Goal: Task Accomplishment & Management: Complete application form

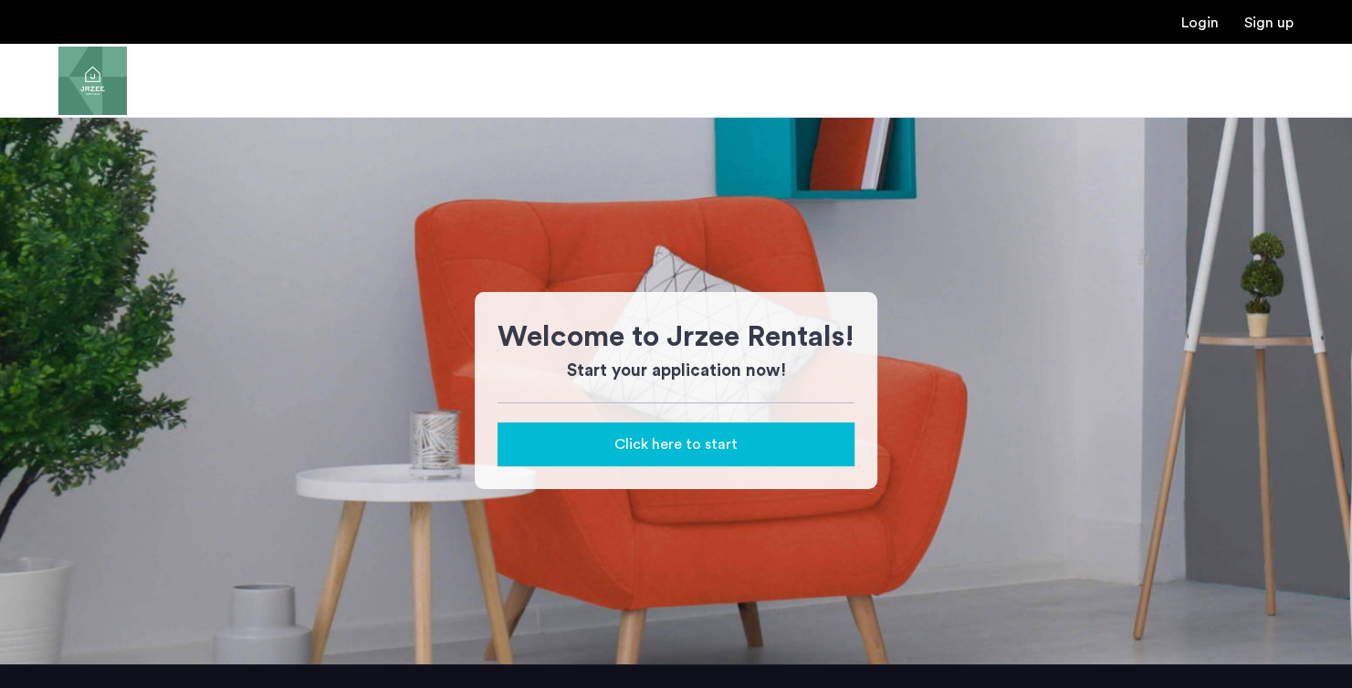
click at [800, 448] on div "Click here to start" at bounding box center [676, 445] width 328 height 22
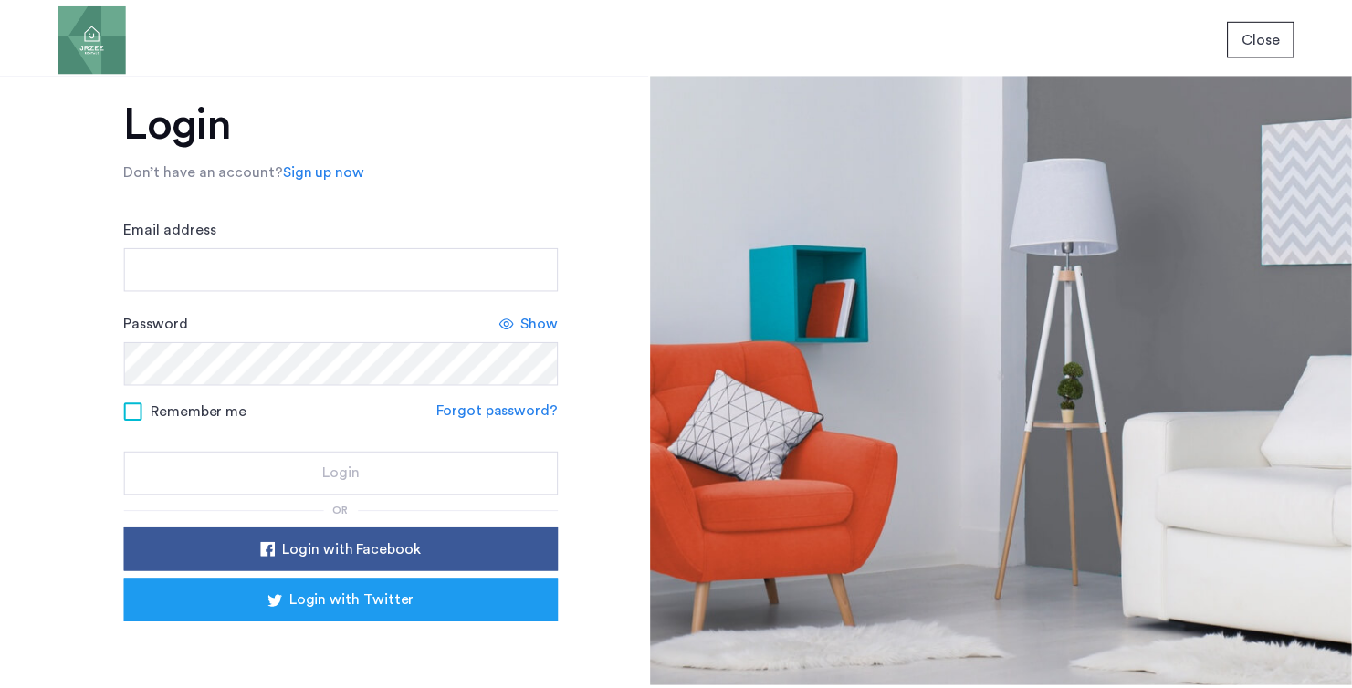
scroll to position [68, 0]
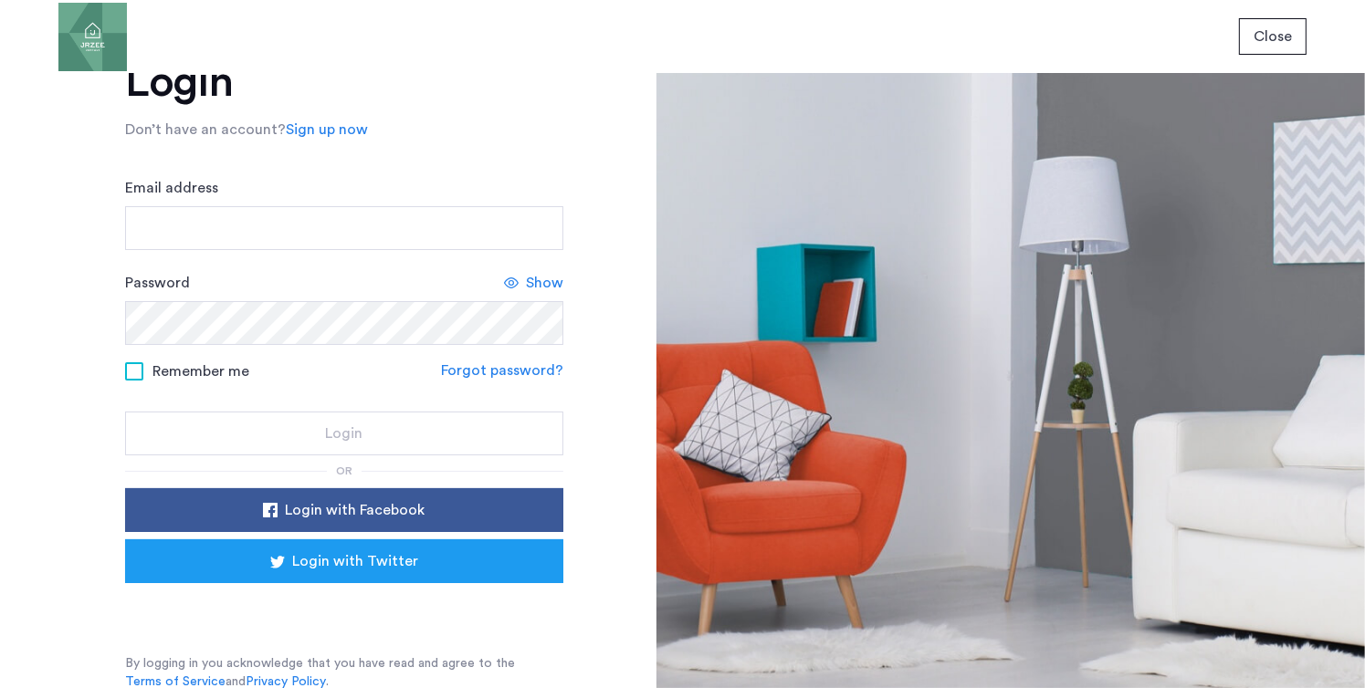
click at [312, 132] on link "Sign up now" at bounding box center [327, 130] width 82 height 22
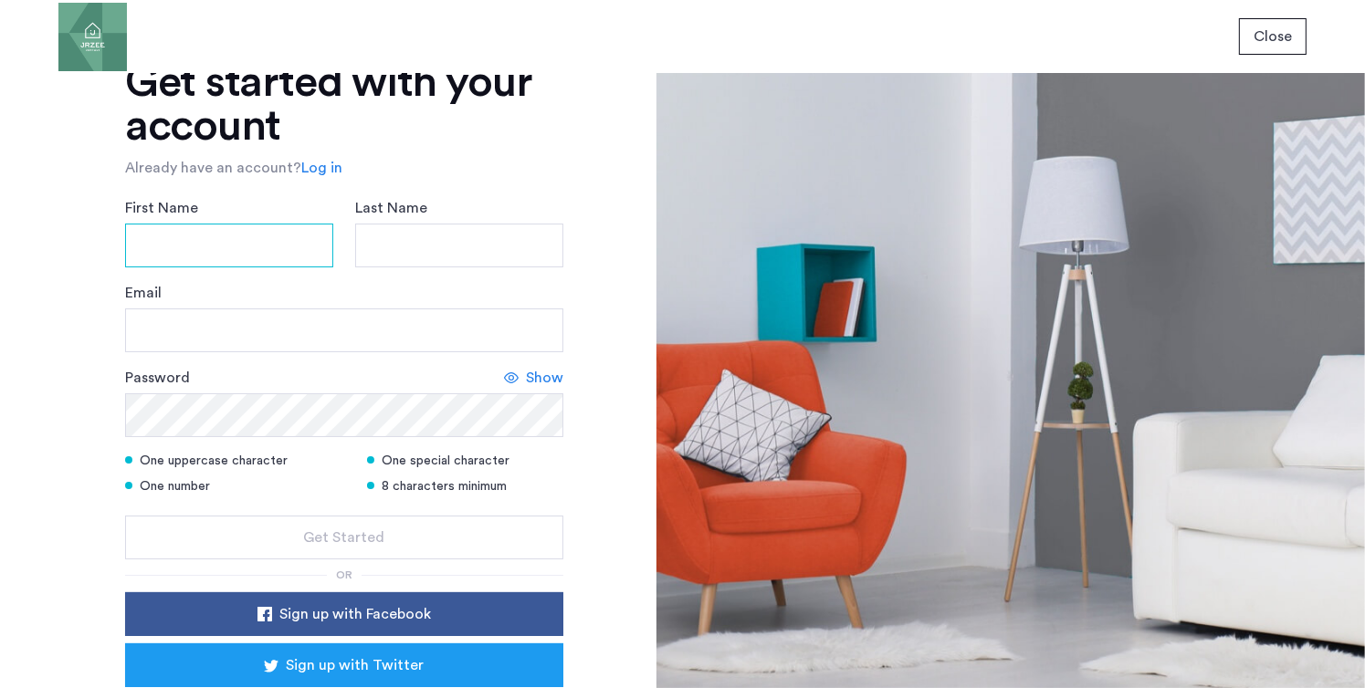
drag, startPoint x: 308, startPoint y: 248, endPoint x: 309, endPoint y: 238, distance: 10.2
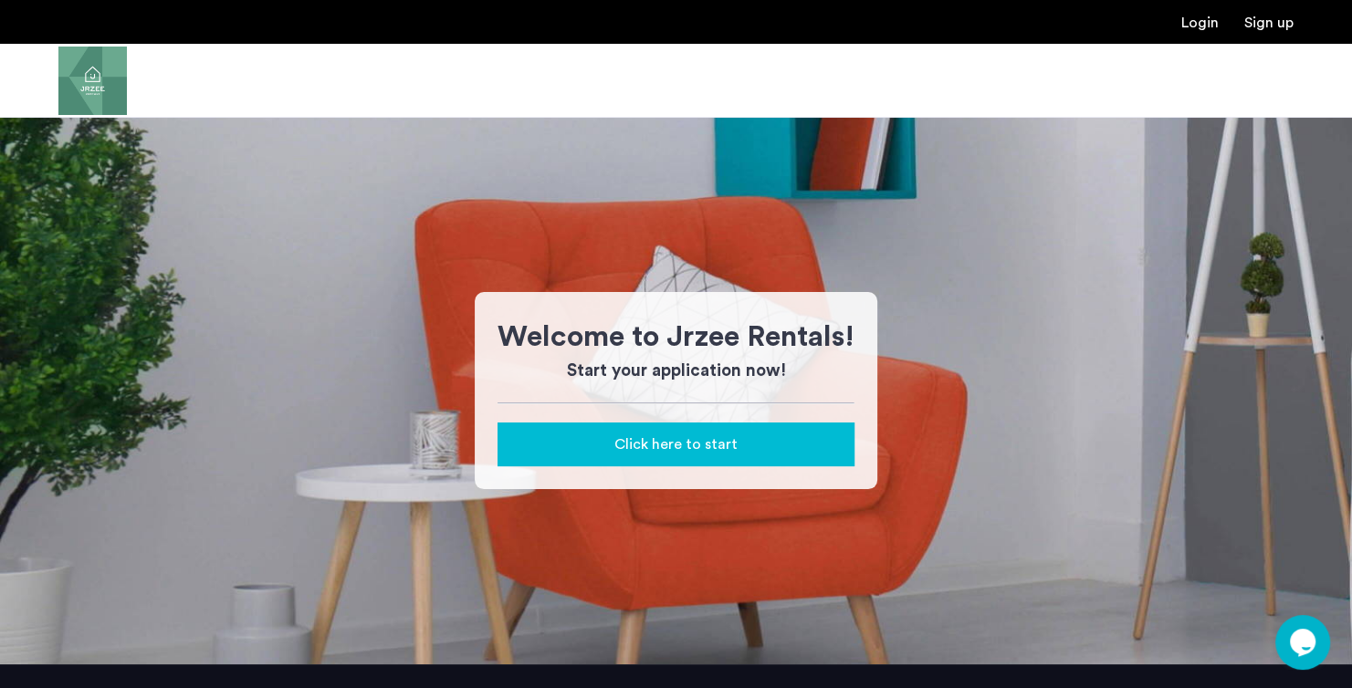
click at [781, 462] on button "Click here to start" at bounding box center [676, 445] width 357 height 44
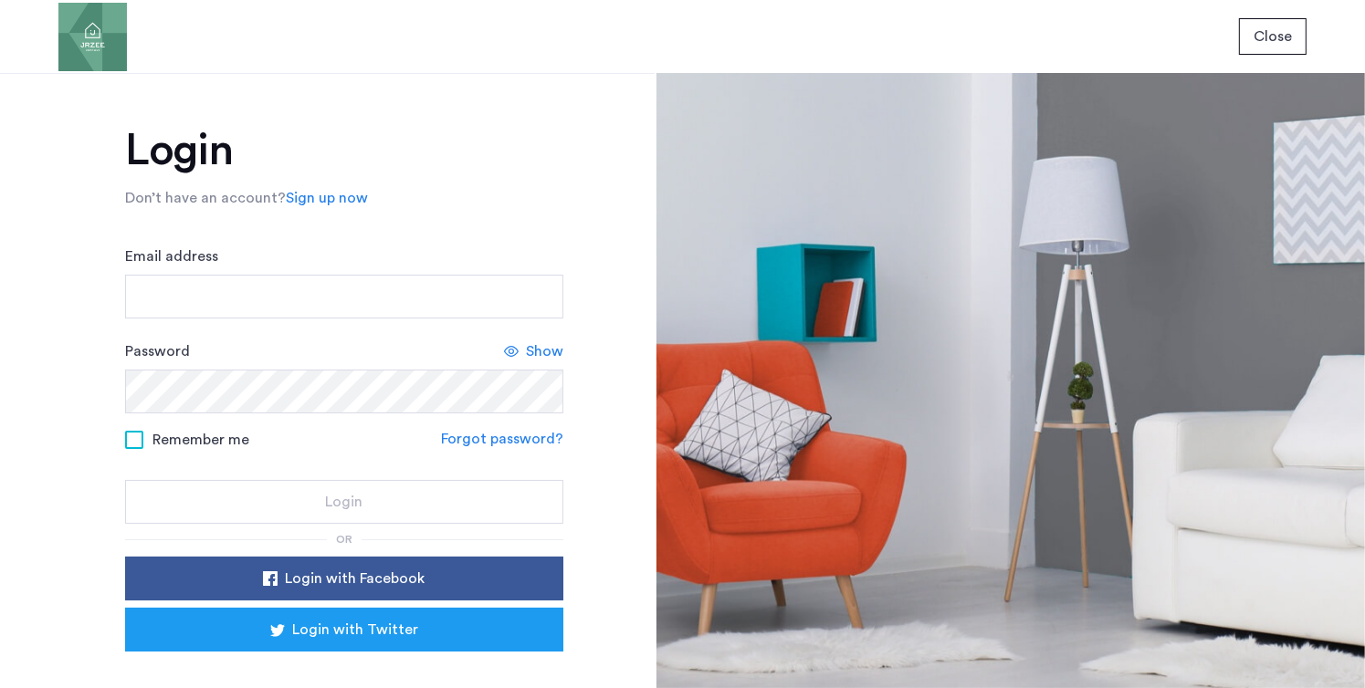
click at [327, 201] on link "Sign up now" at bounding box center [327, 198] width 82 height 22
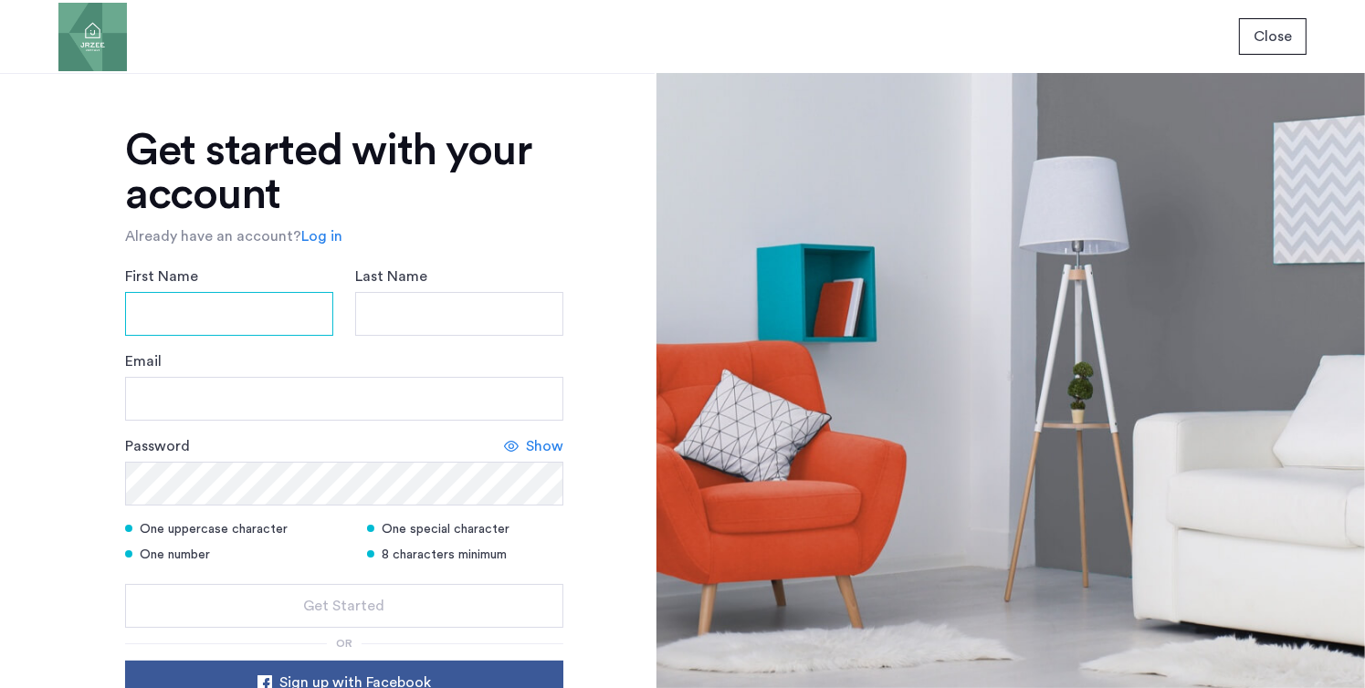
click at [297, 296] on input "First Name" at bounding box center [229, 314] width 208 height 44
type input "******"
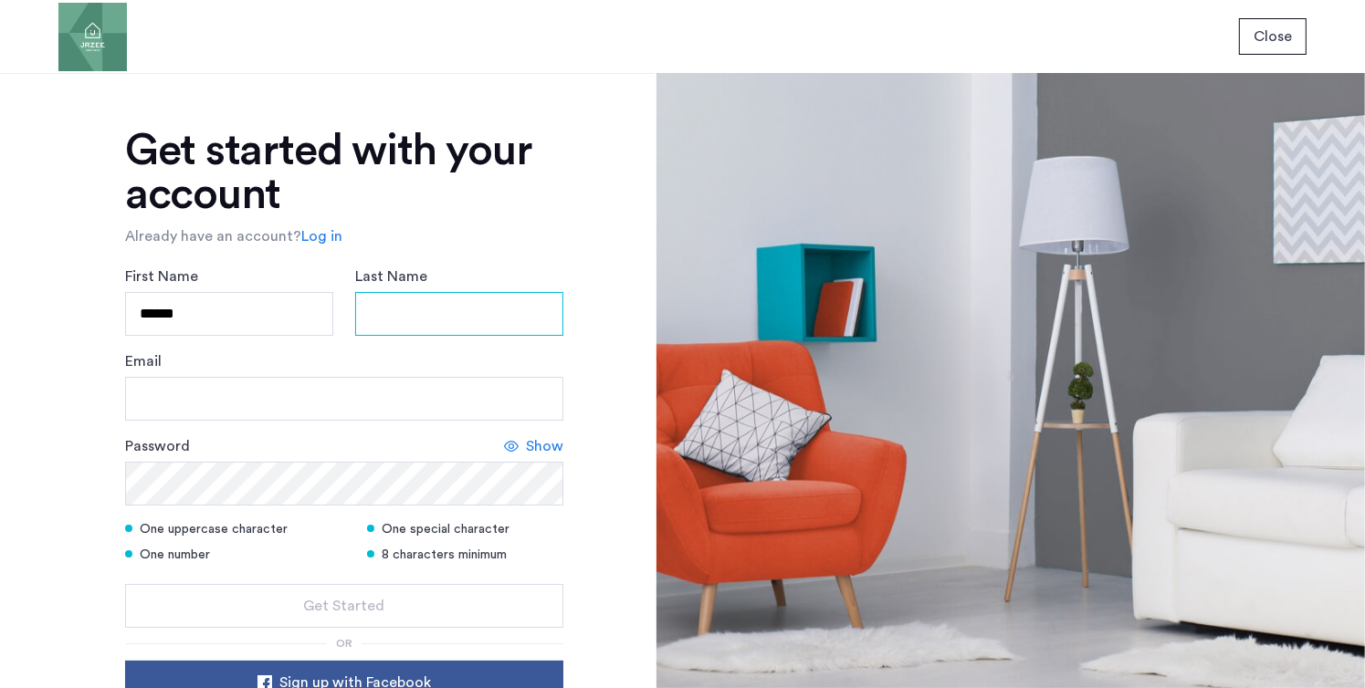
type input "**********"
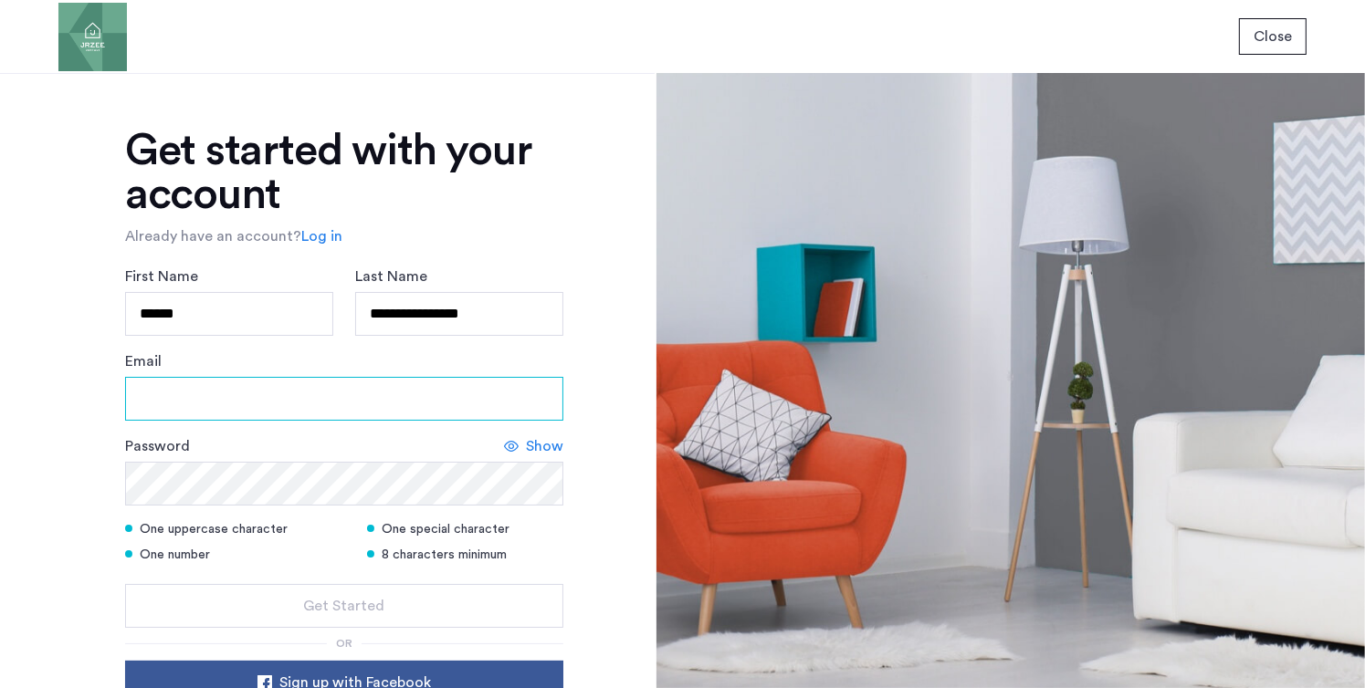
type input "**********"
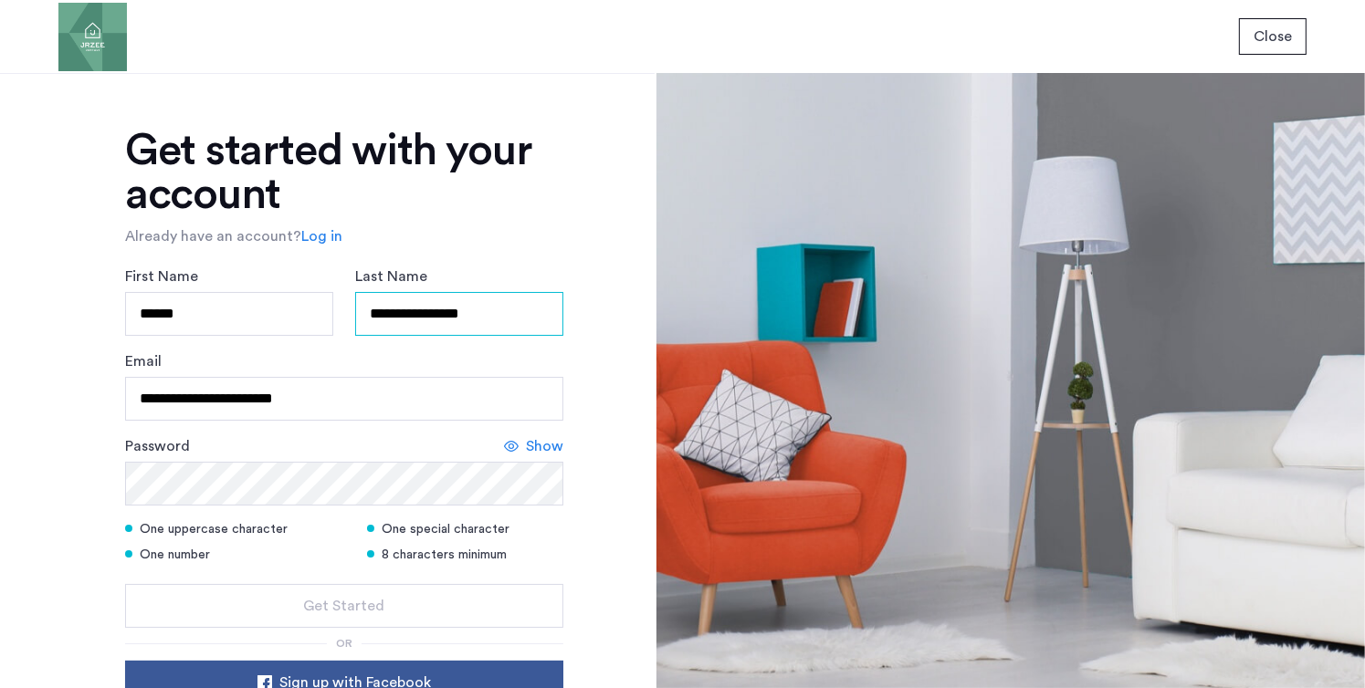
drag, startPoint x: 506, startPoint y: 309, endPoint x: 434, endPoint y: 330, distance: 75.1
click at [434, 330] on input "**********" at bounding box center [459, 314] width 208 height 44
drag, startPoint x: 424, startPoint y: 260, endPoint x: 419, endPoint y: 275, distance: 15.6
click at [424, 260] on div "**********" at bounding box center [344, 496] width 438 height 735
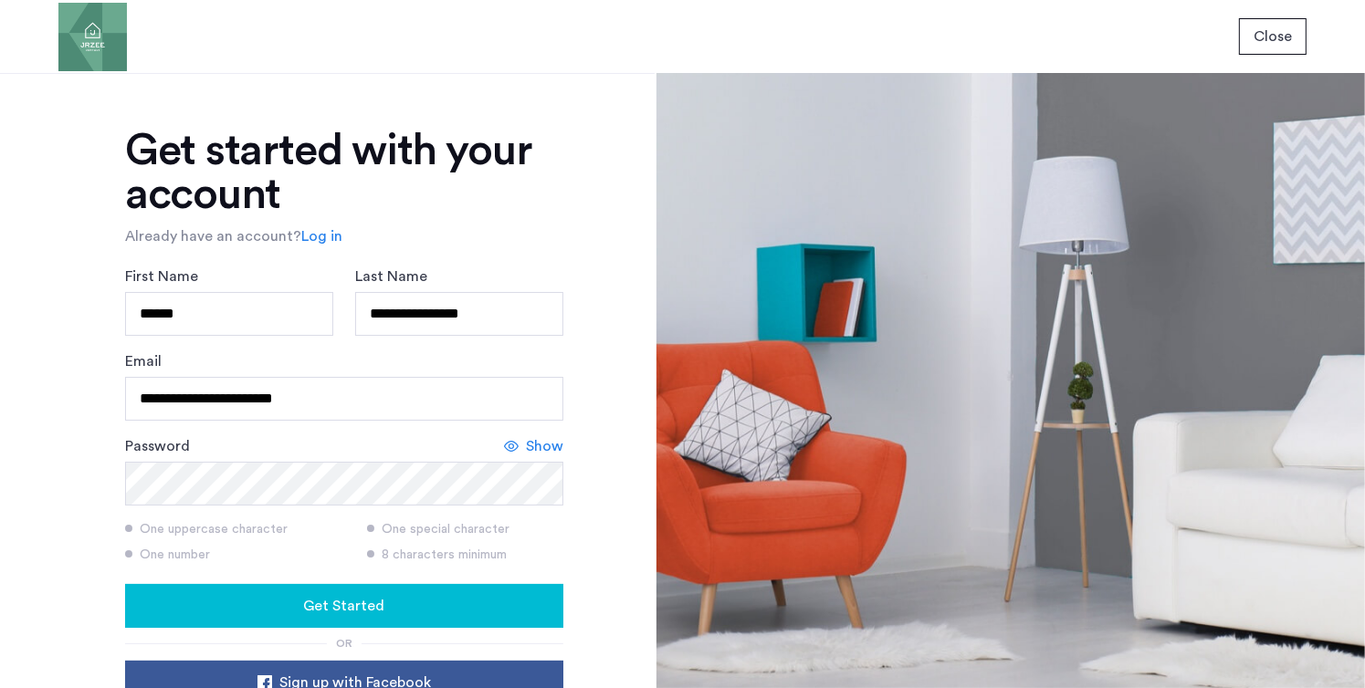
click at [456, 599] on div "Get Started" at bounding box center [344, 606] width 409 height 22
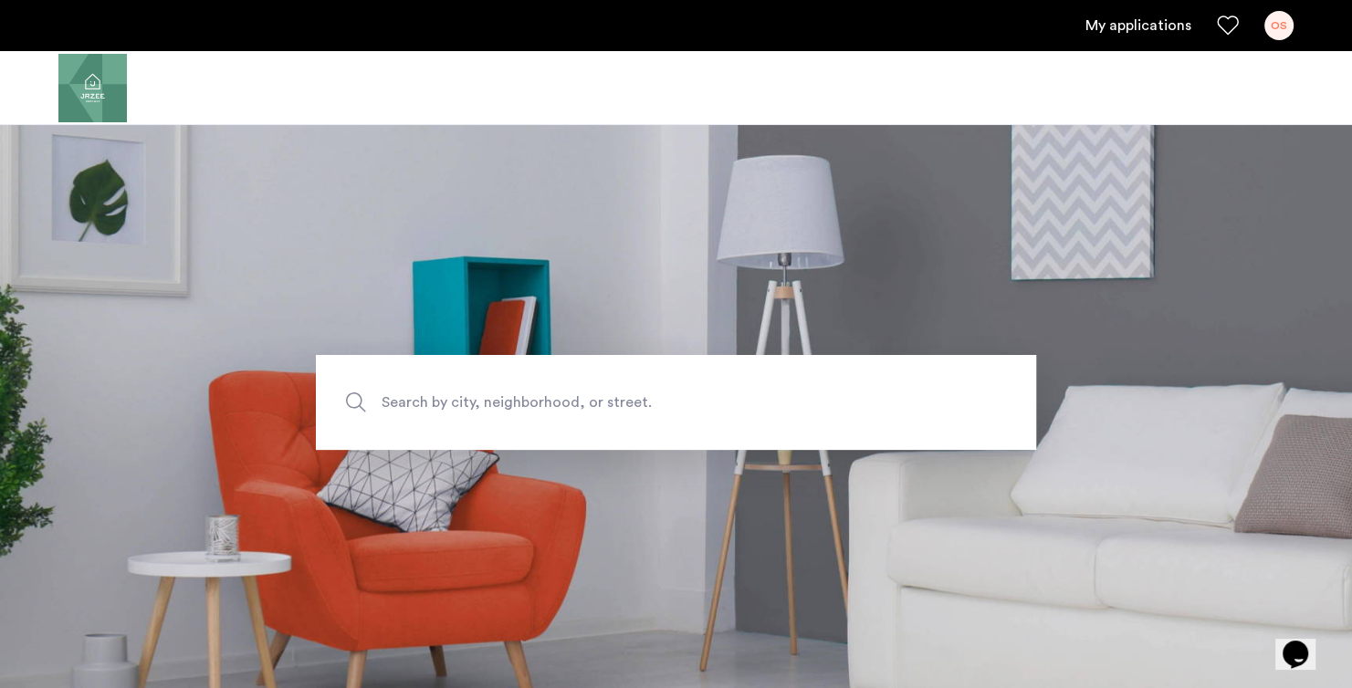
click at [809, 254] on section "Search by city, neighborhood, or street." at bounding box center [676, 402] width 1352 height 571
click at [656, 386] on label "Search by city, neighborhood, or street." at bounding box center [676, 402] width 720 height 95
click at [656, 386] on input "Search by city, neighborhood, or street." at bounding box center [676, 402] width 720 height 95
drag, startPoint x: 907, startPoint y: 259, endPoint x: 875, endPoint y: 310, distance: 60.3
click at [906, 261] on section "Search by city, neighborhood, or street." at bounding box center [676, 402] width 1352 height 571
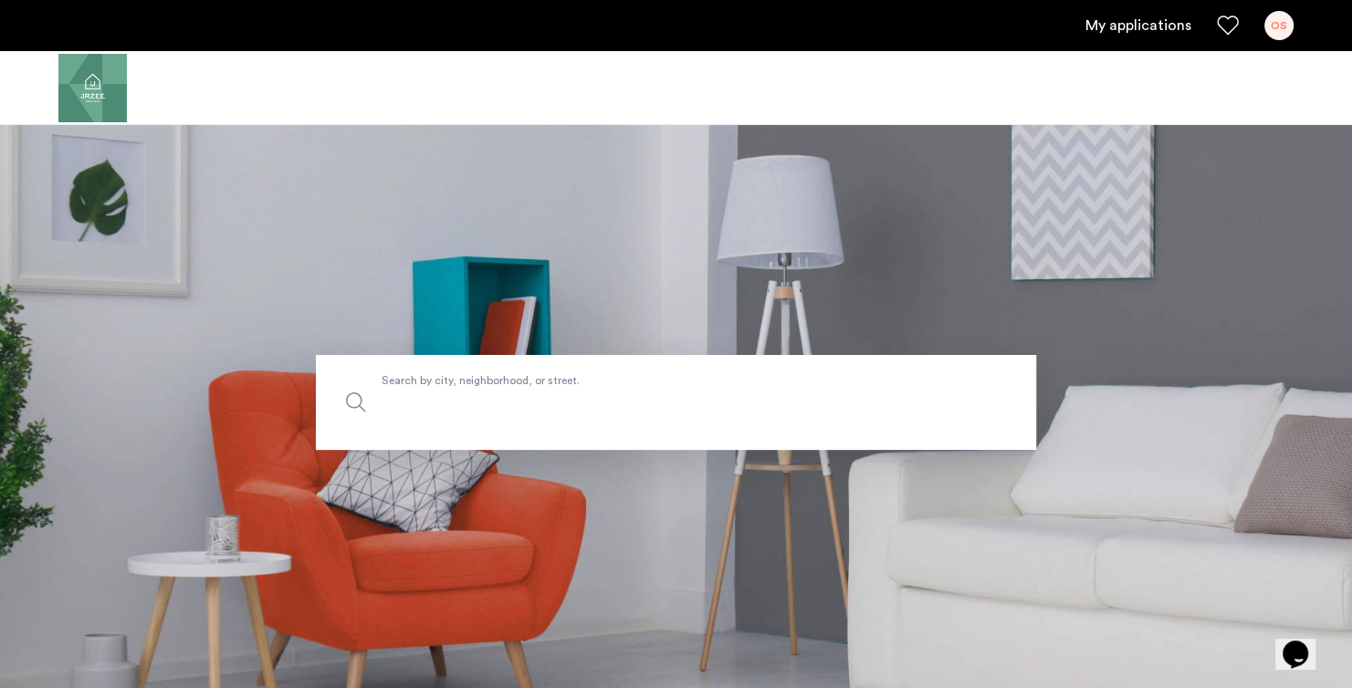
click at [791, 417] on input "Search by city, neighborhood, or street." at bounding box center [676, 402] width 720 height 95
click at [676, 391] on span "Search by city, neighborhood, or street." at bounding box center [634, 403] width 504 height 25
click at [676, 389] on input "Search by city, neighborhood, or street." at bounding box center [676, 402] width 720 height 95
click at [707, 313] on section "Search by city, neighborhood, or street." at bounding box center [676, 402] width 1352 height 571
click at [728, 393] on span "Search by city, neighborhood, or street." at bounding box center [634, 403] width 504 height 25
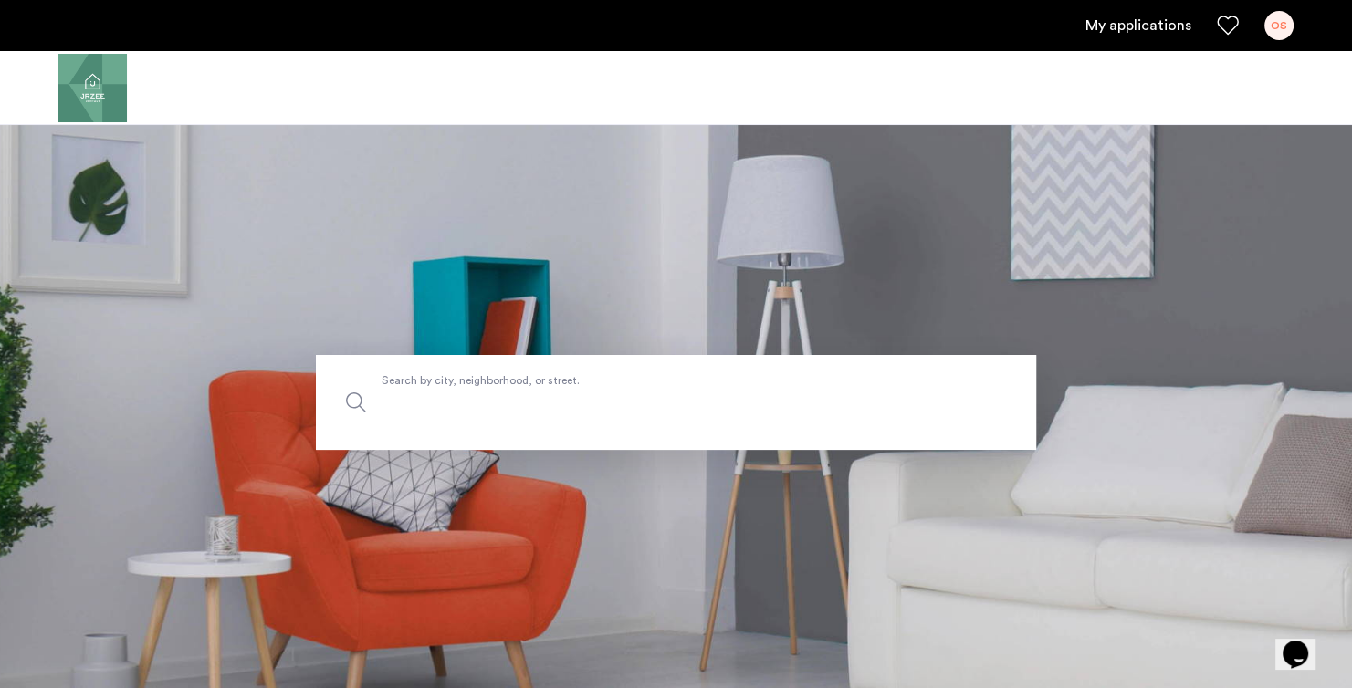
click at [728, 393] on input "Search by city, neighborhood, or street." at bounding box center [676, 402] width 720 height 95
drag, startPoint x: 1021, startPoint y: 305, endPoint x: 1013, endPoint y: 320, distance: 17.6
click at [1017, 309] on section "Search by city, neighborhood, or street." at bounding box center [676, 402] width 1352 height 571
click at [927, 377] on input "Search by city, neighborhood, or street." at bounding box center [676, 402] width 720 height 95
click at [917, 326] on section "Search by city, neighborhood, or street." at bounding box center [676, 402] width 1352 height 571
